Goal: Task Accomplishment & Management: Manage account settings

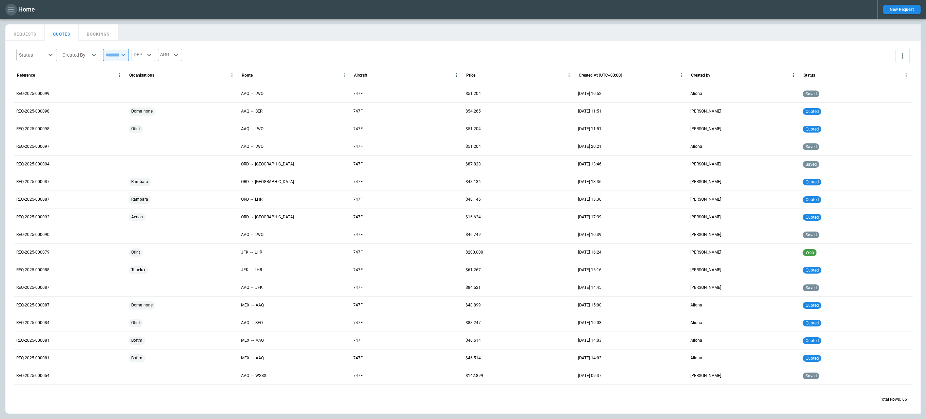
click at [8, 12] on icon "button" at bounding box center [11, 9] width 8 height 8
click at [35, 83] on li "Switch tenant" at bounding box center [30, 80] width 51 height 11
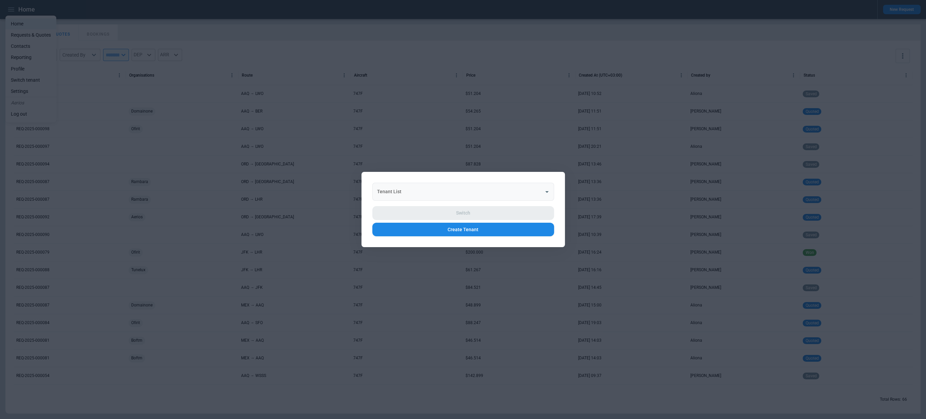
click at [472, 199] on div "Tenant List" at bounding box center [463, 192] width 182 height 18
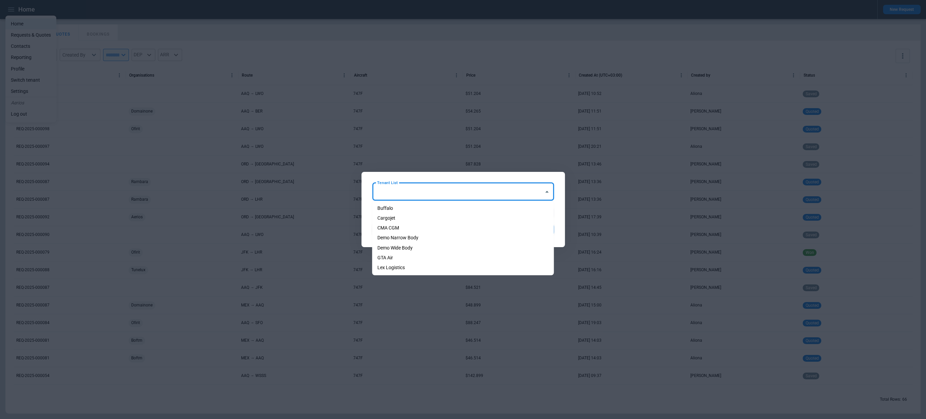
click at [447, 219] on li "Cargojet" at bounding box center [463, 218] width 182 height 10
type input "********"
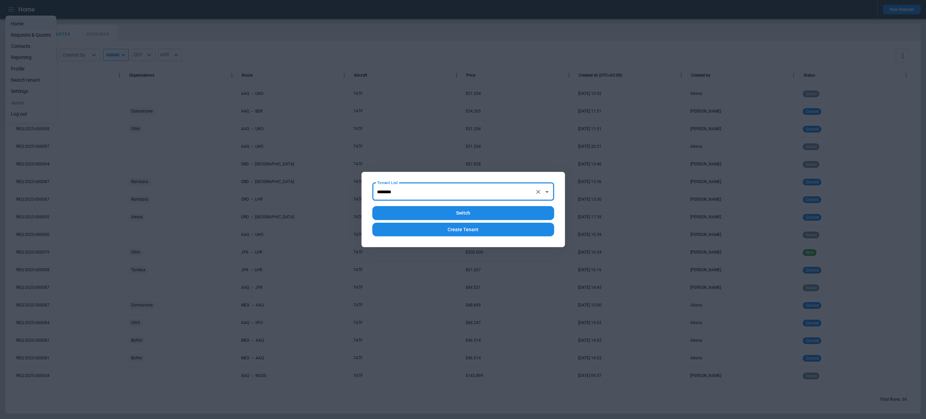
click at [460, 215] on button "Switch" at bounding box center [463, 213] width 182 height 14
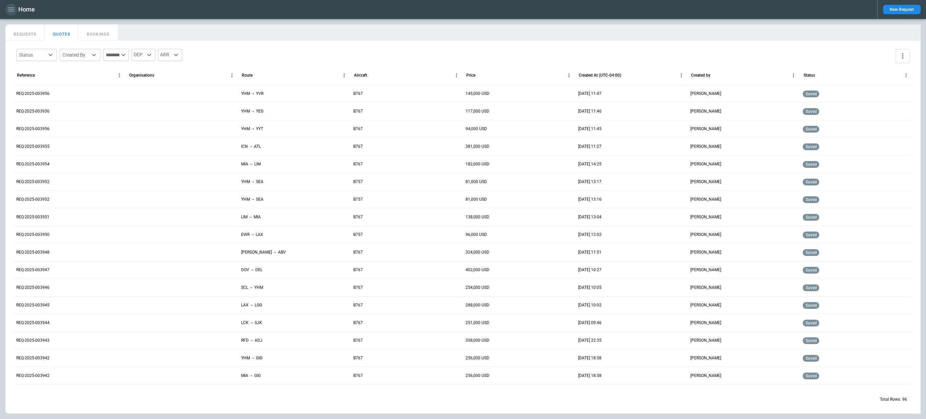
click at [9, 12] on icon "button" at bounding box center [11, 9] width 8 height 8
click at [39, 83] on li "Switch tenant" at bounding box center [30, 80] width 51 height 11
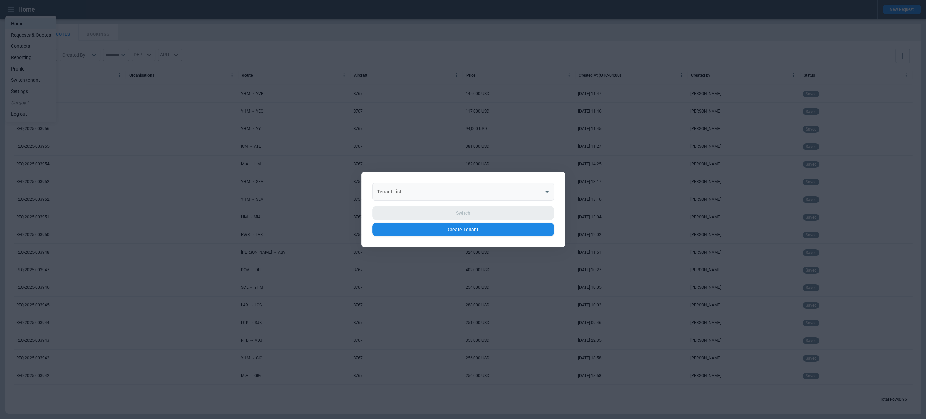
click at [394, 186] on div "Tenant List Tenant List" at bounding box center [463, 192] width 182 height 18
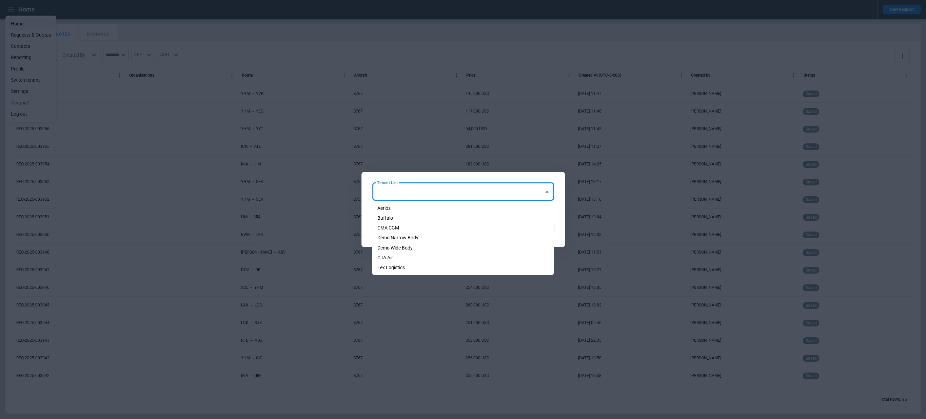
click at [403, 211] on li "Aerios" at bounding box center [463, 208] width 182 height 10
type input "******"
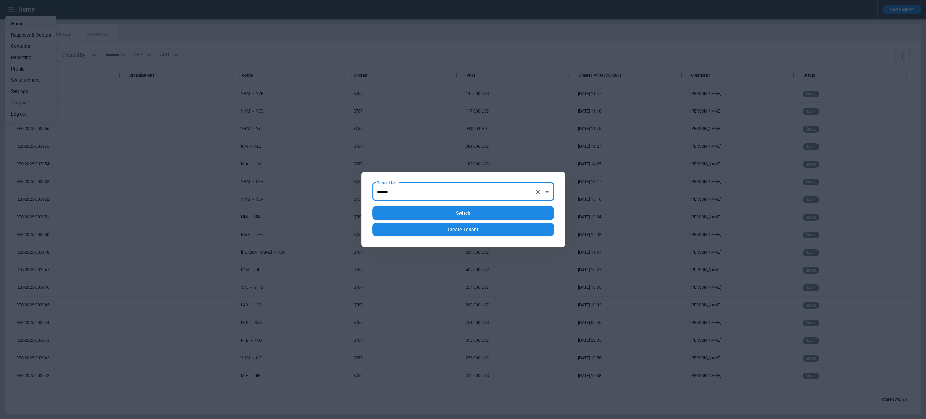
click at [420, 215] on button "Switch" at bounding box center [463, 213] width 182 height 14
